Goal: Obtain resource: Obtain resource

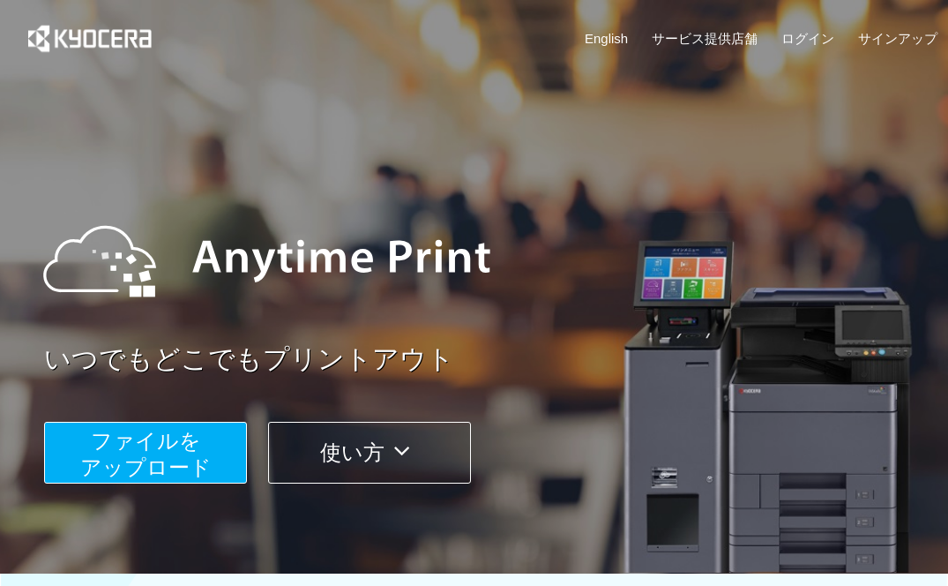
click at [162, 456] on span "ファイルを ​​アップロード" at bounding box center [145, 454] width 131 height 50
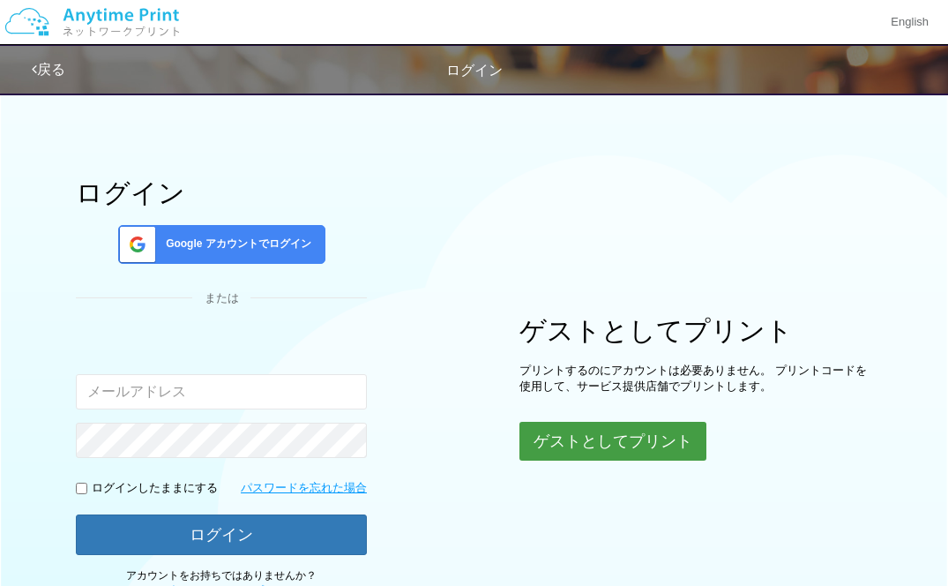
click at [620, 439] on button "ゲストとしてプリント" at bounding box center [612, 441] width 187 height 39
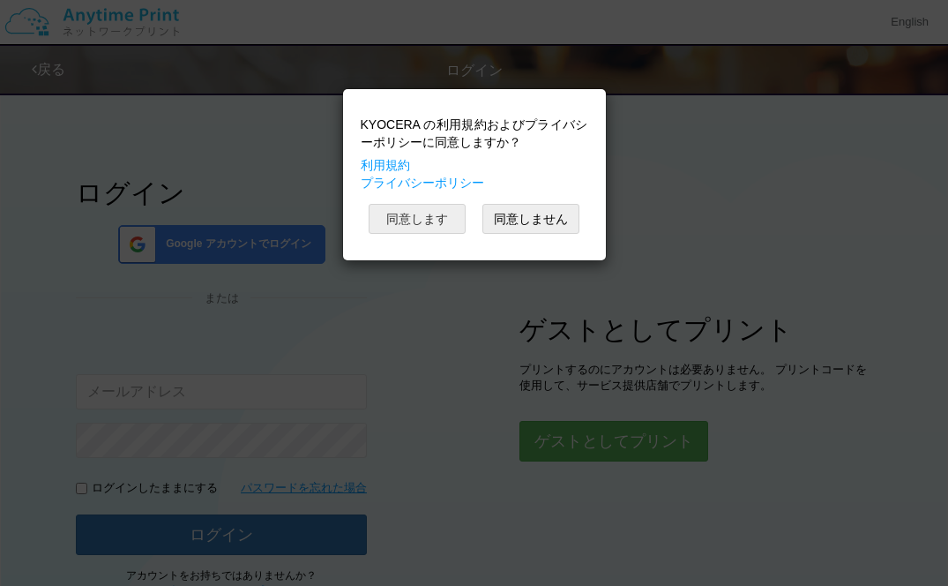
click at [428, 219] on button "同意します" at bounding box center [417, 219] width 97 height 30
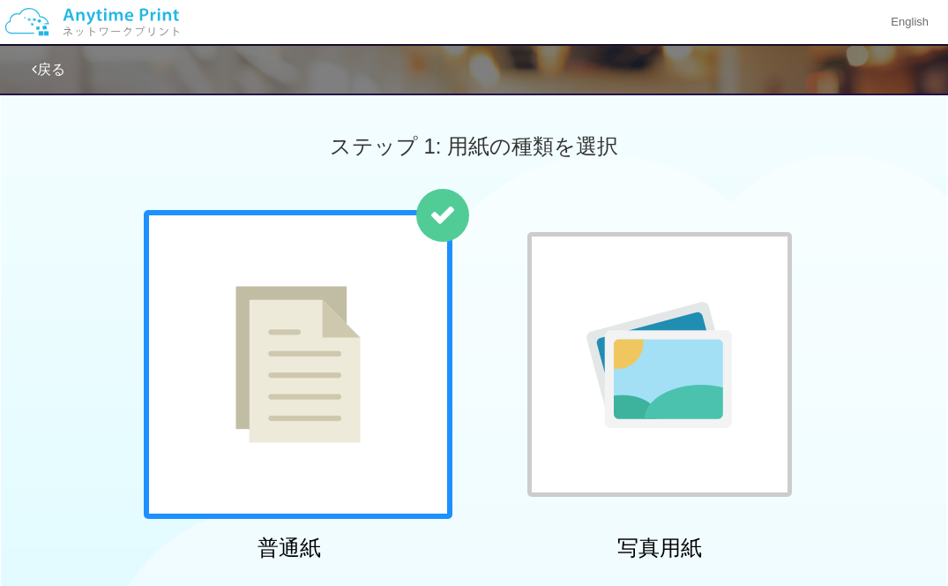
click at [325, 339] on img at bounding box center [297, 364] width 125 height 157
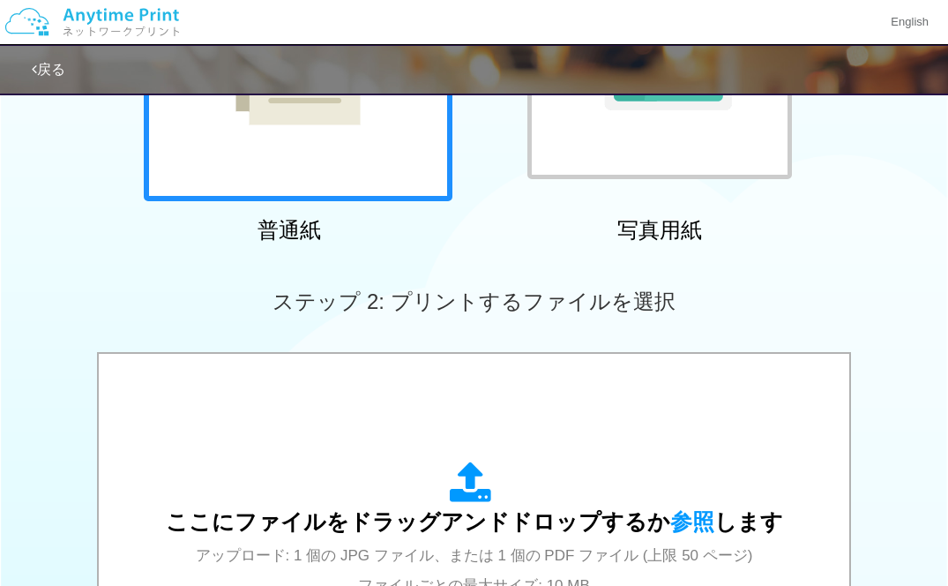
scroll to position [512, 0]
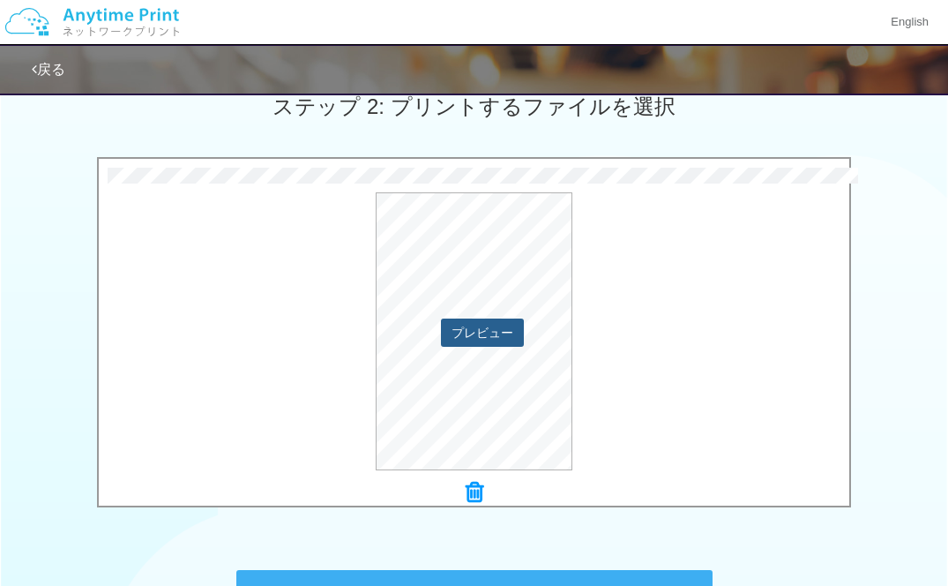
click at [470, 333] on button "プレビュー" at bounding box center [482, 332] width 83 height 28
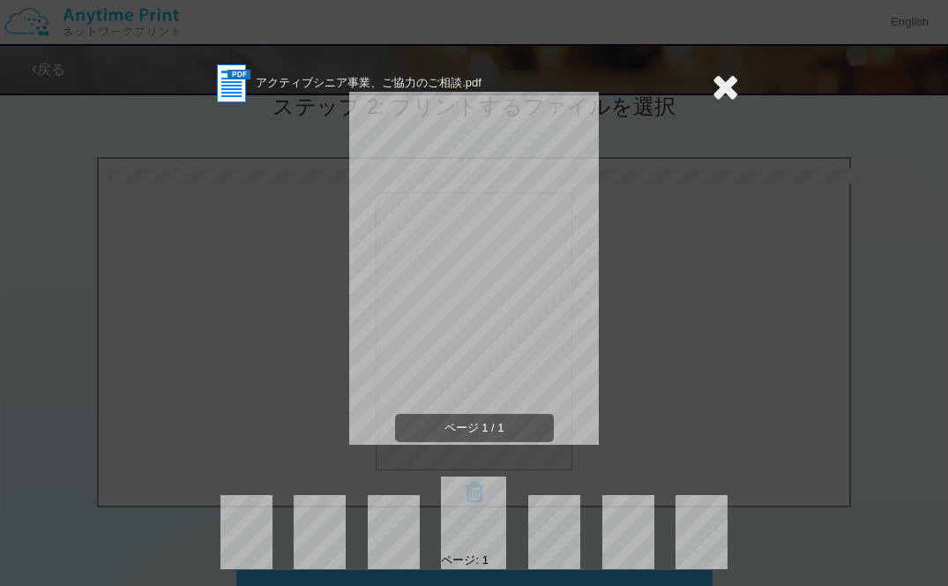
click at [720, 87] on icon at bounding box center [725, 86] width 27 height 35
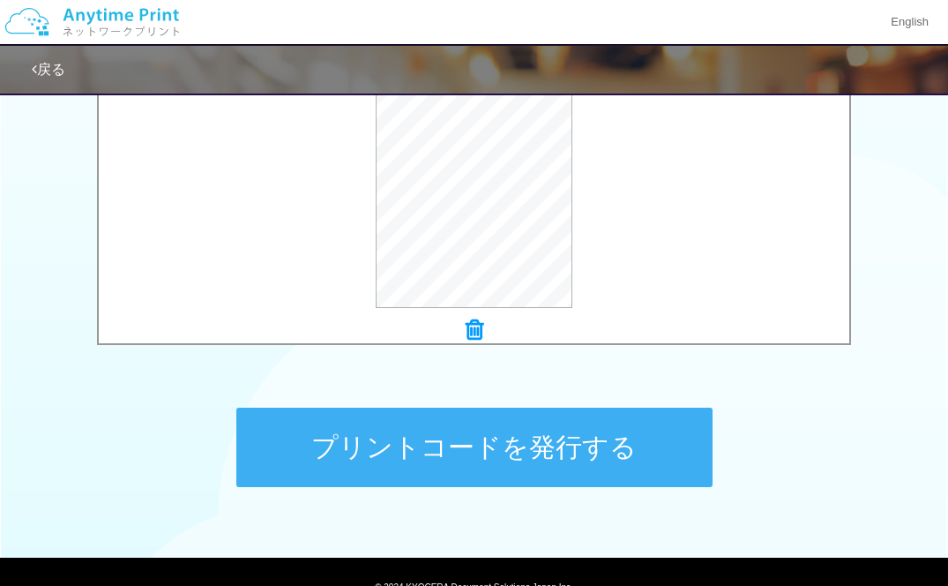
scroll to position [668, 0]
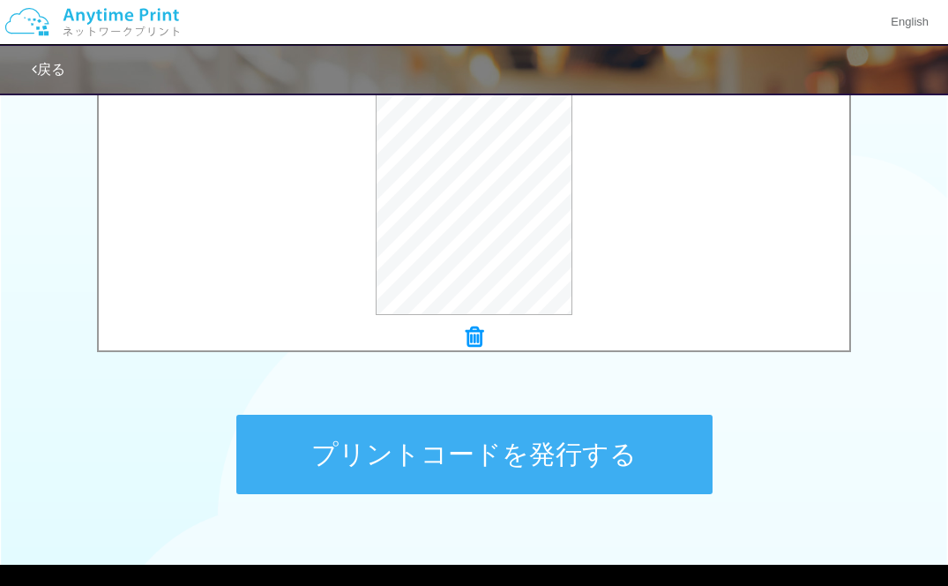
click at [458, 460] on button "プリントコードを発行する" at bounding box center [474, 453] width 476 height 79
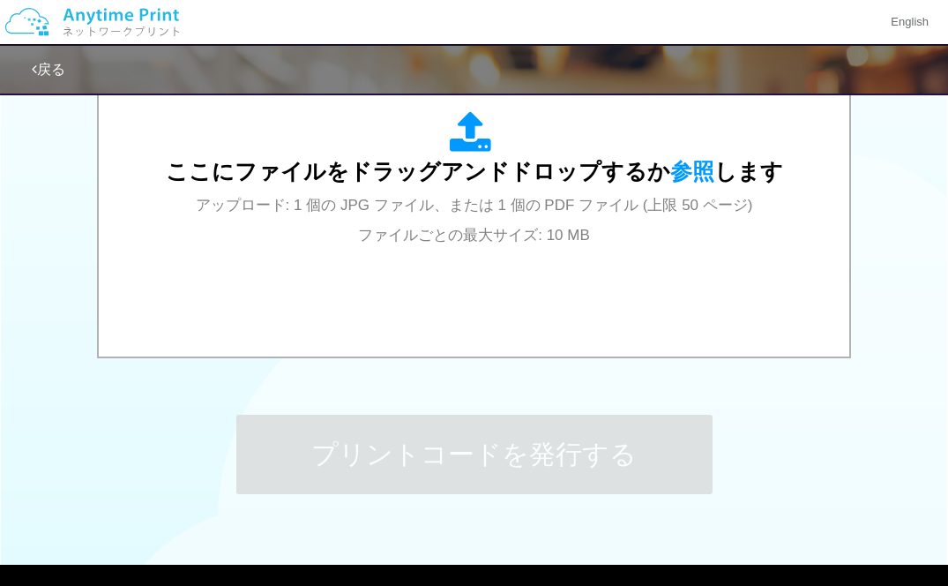
scroll to position [0, 0]
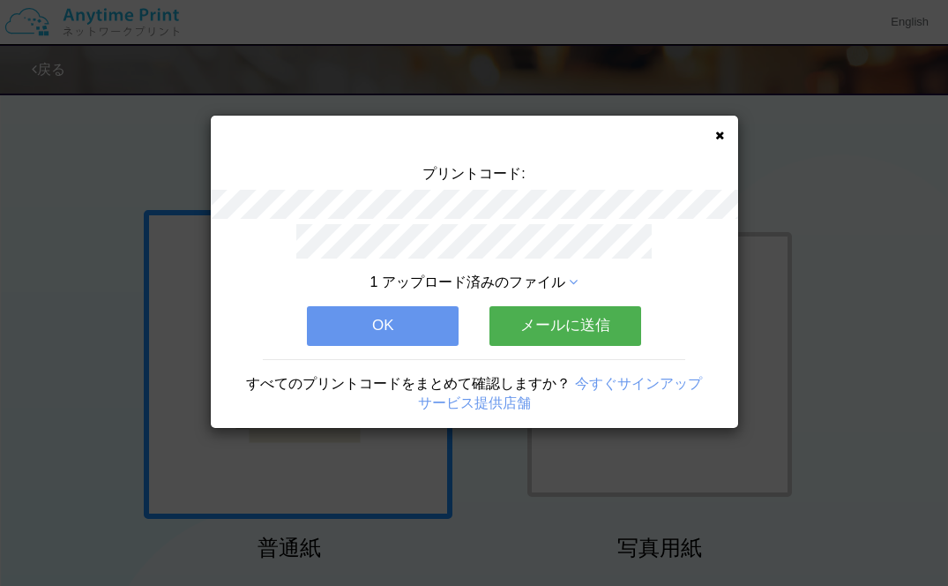
click at [556, 319] on button "メールに送信" at bounding box center [565, 325] width 152 height 39
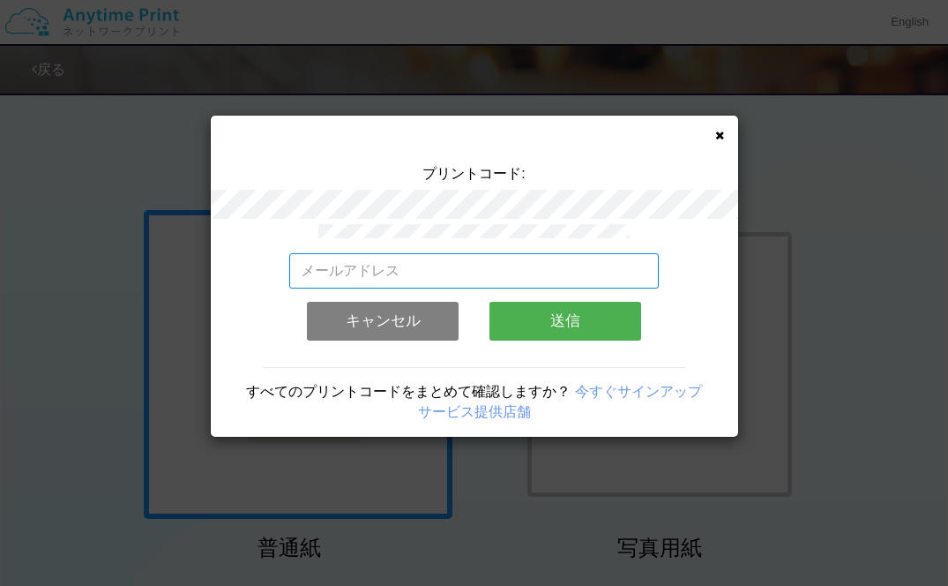
click at [472, 270] on input "email" at bounding box center [474, 270] width 370 height 35
type input "[EMAIL_ADDRESS][DOMAIN_NAME]"
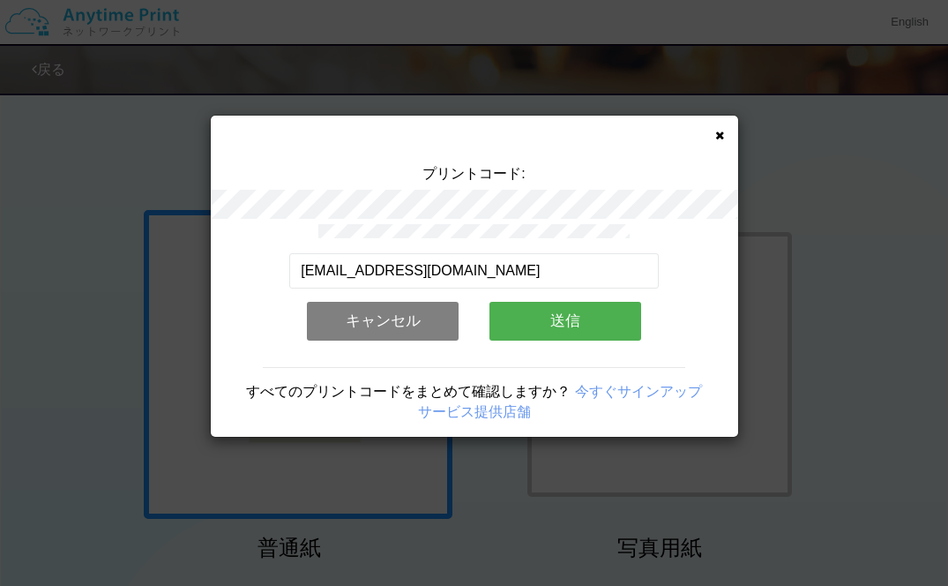
click at [574, 317] on button "送信" at bounding box center [565, 321] width 152 height 39
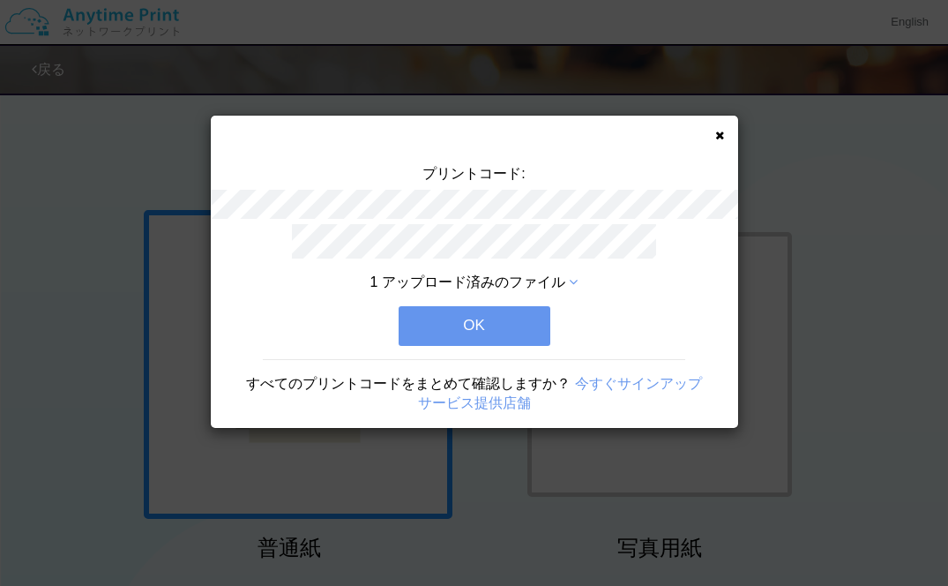
click at [484, 318] on button "OK" at bounding box center [475, 325] width 152 height 39
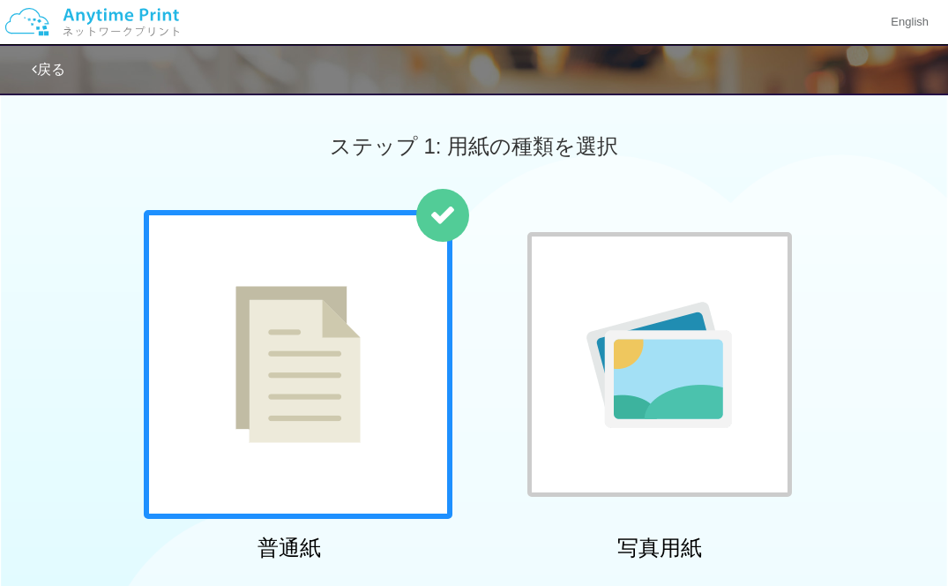
click at [332, 355] on img at bounding box center [297, 364] width 125 height 157
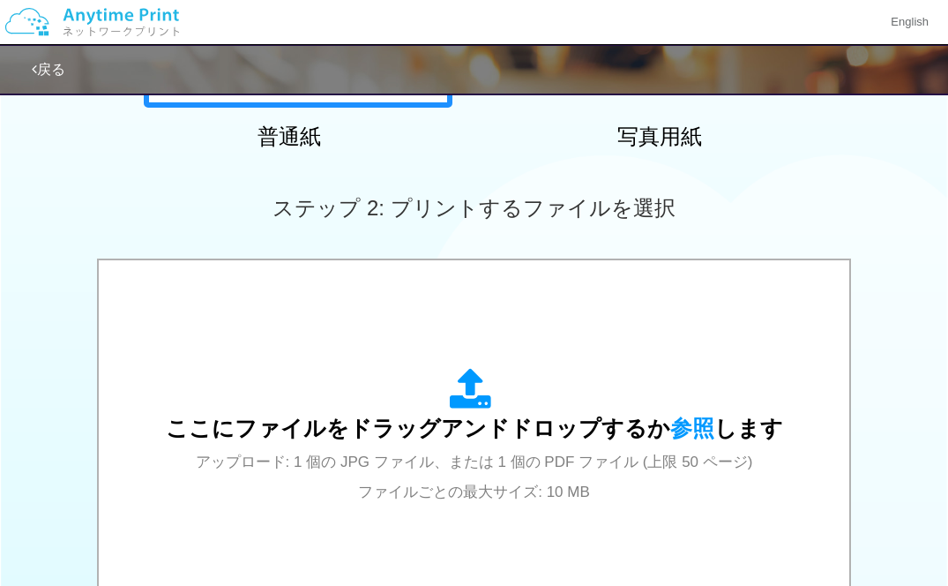
scroll to position [412, 0]
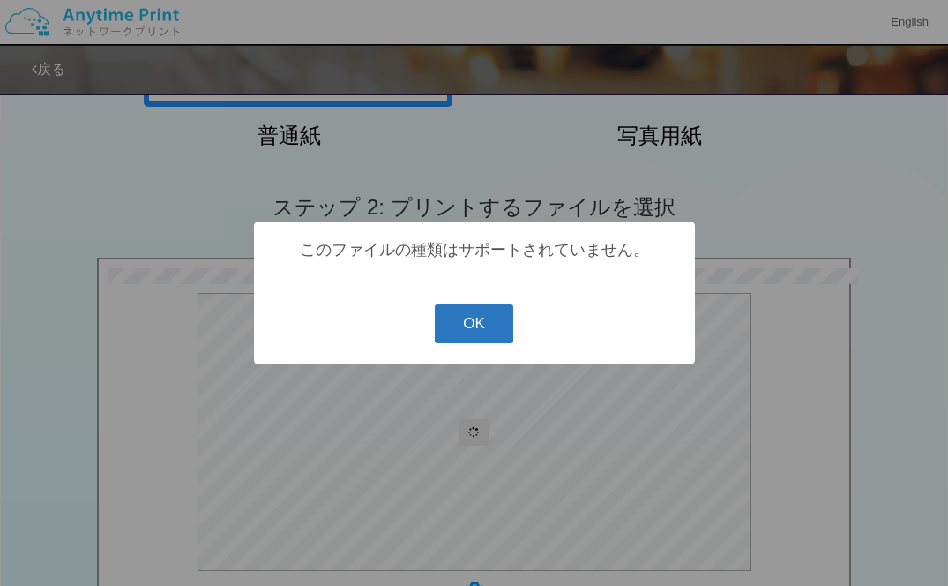
click at [469, 324] on button "OK" at bounding box center [474, 323] width 78 height 39
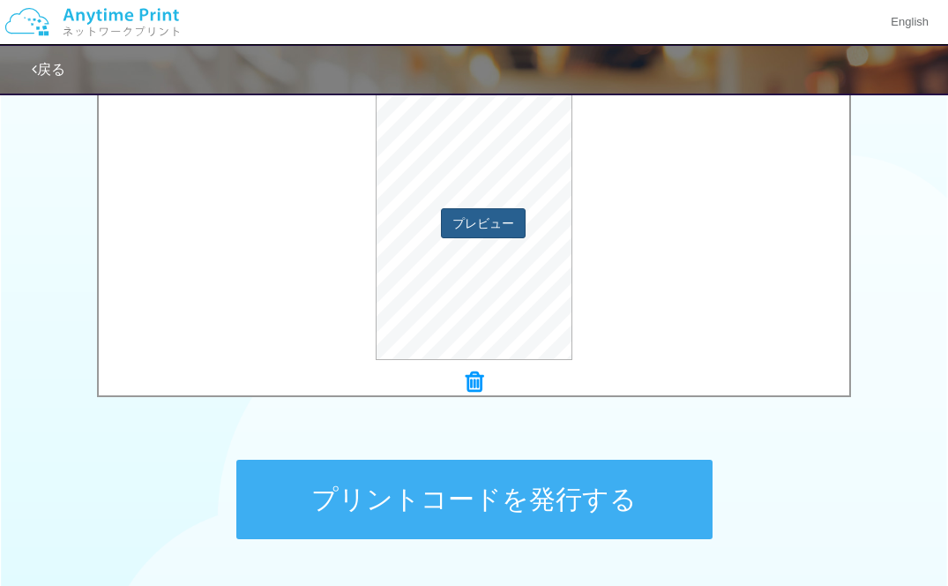
scroll to position [638, 0]
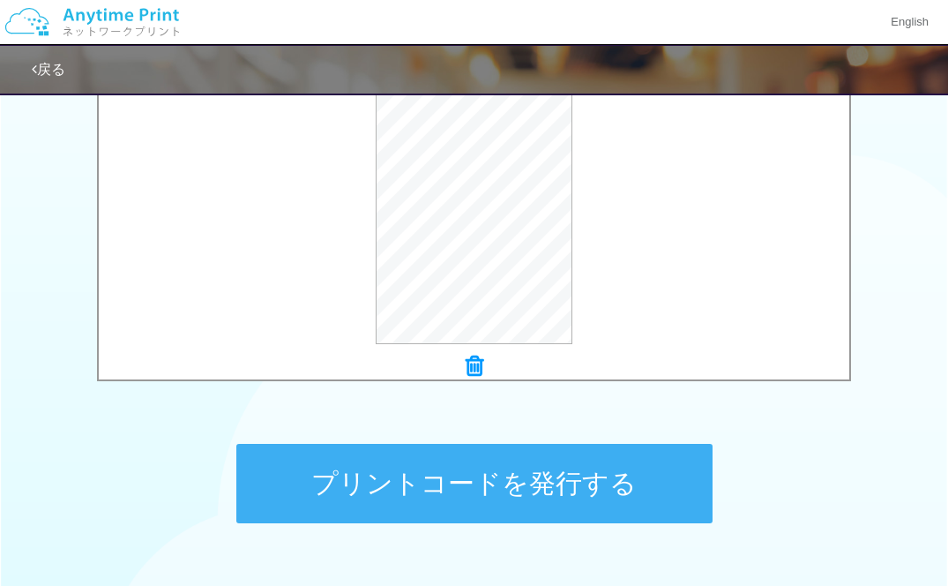
click at [482, 479] on button "プリントコードを発行する" at bounding box center [474, 483] width 476 height 79
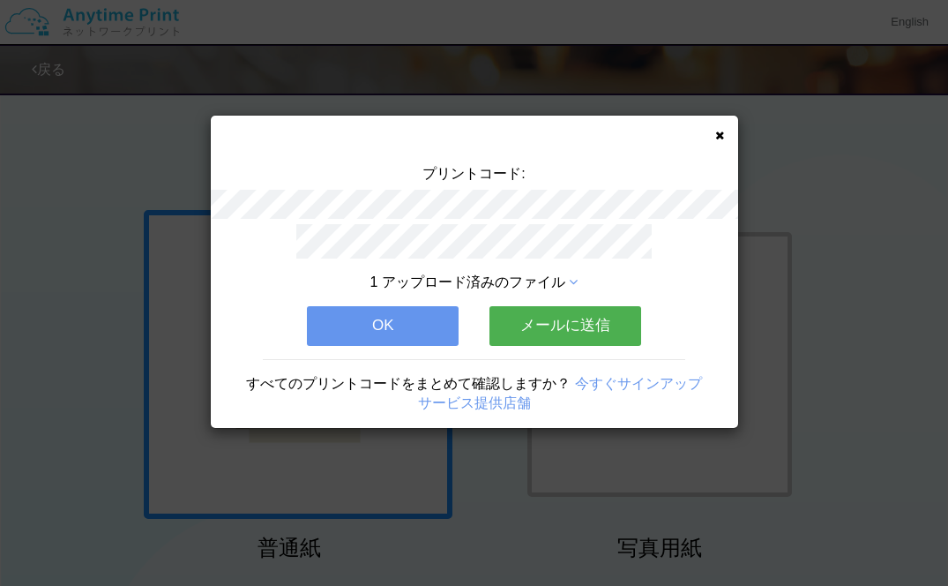
click at [556, 333] on button "メールに送信" at bounding box center [565, 325] width 152 height 39
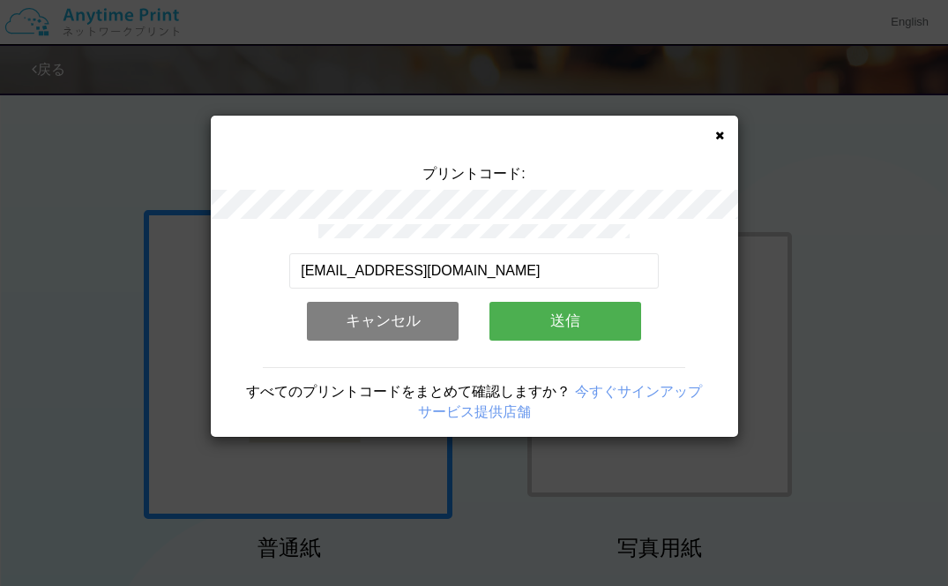
click at [559, 319] on button "送信" at bounding box center [565, 321] width 152 height 39
